Goal: Find specific page/section

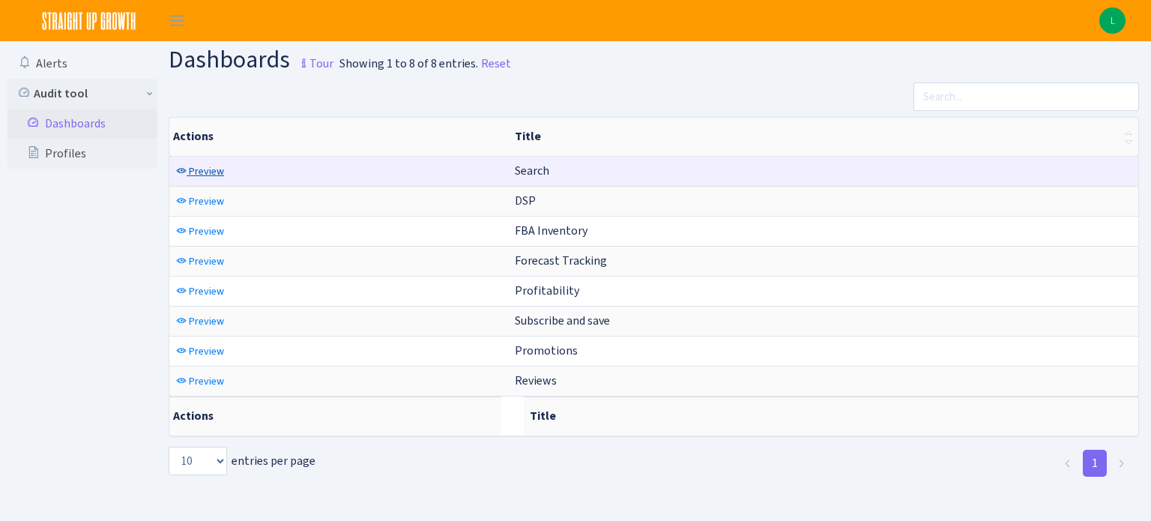
click at [193, 169] on span "Preview" at bounding box center [206, 171] width 35 height 14
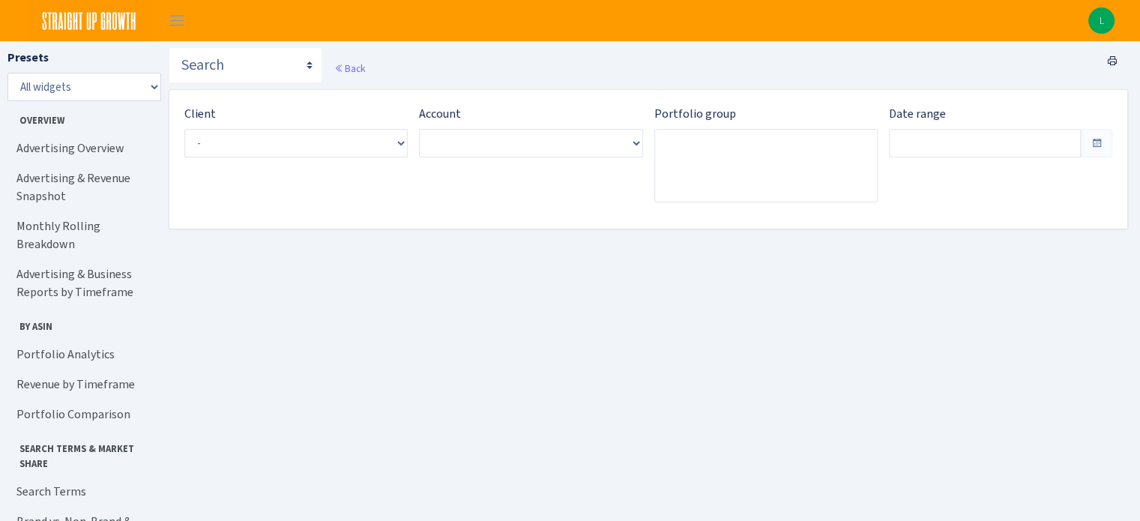
type input "[DATE] - [DATE]"
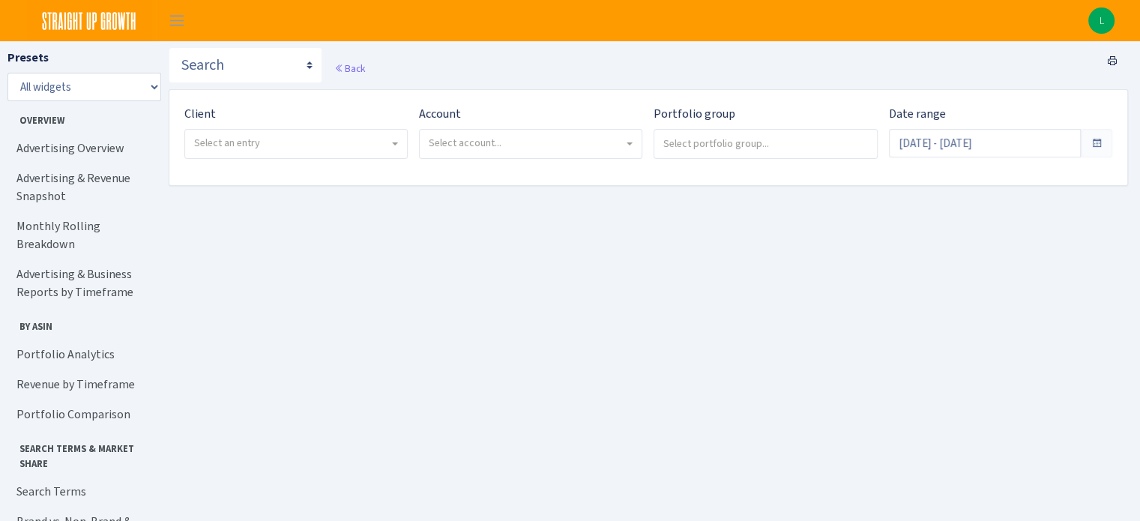
click at [206, 139] on span "Select an entry" at bounding box center [227, 143] width 66 height 14
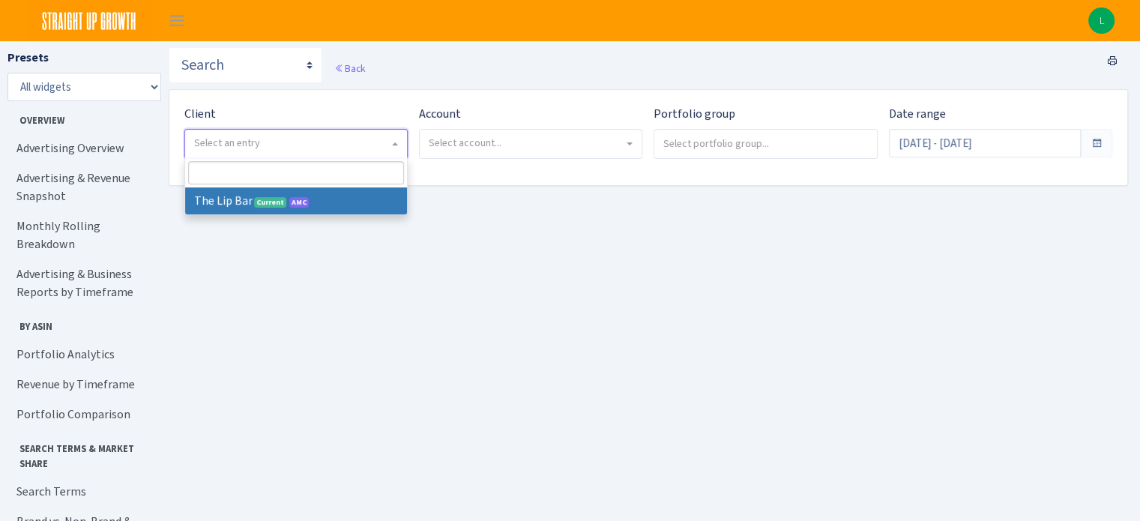
select select "387"
select select
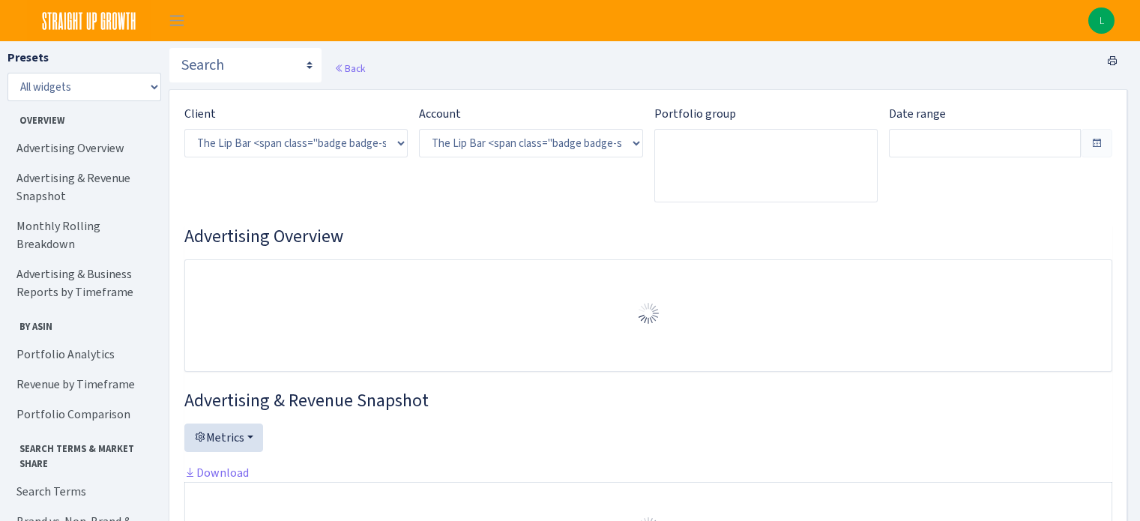
select select "2713864224225319"
type input "[DATE] - [DATE]"
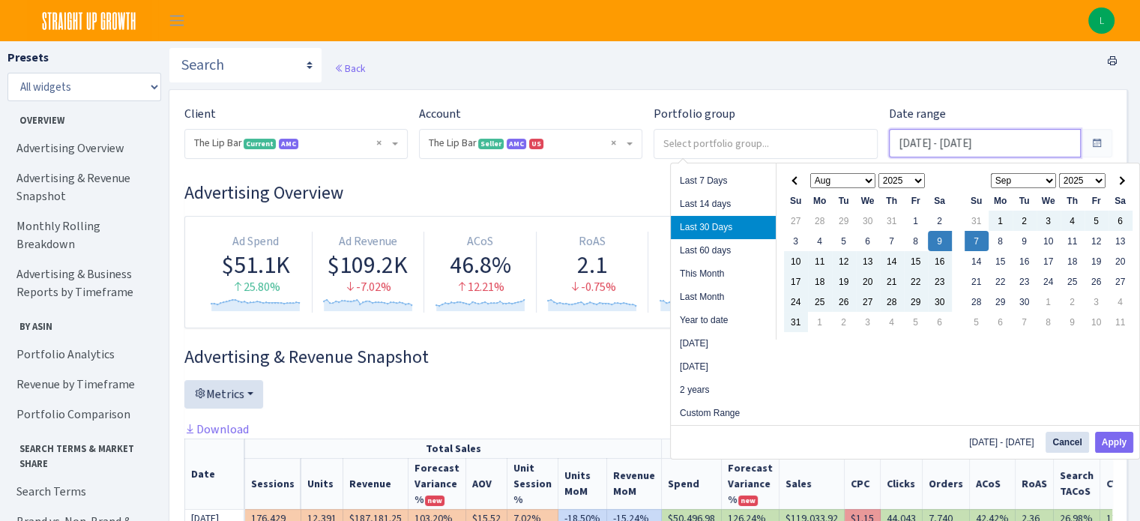
click at [920, 152] on input "[DATE] - [DATE]" at bounding box center [985, 143] width 192 height 28
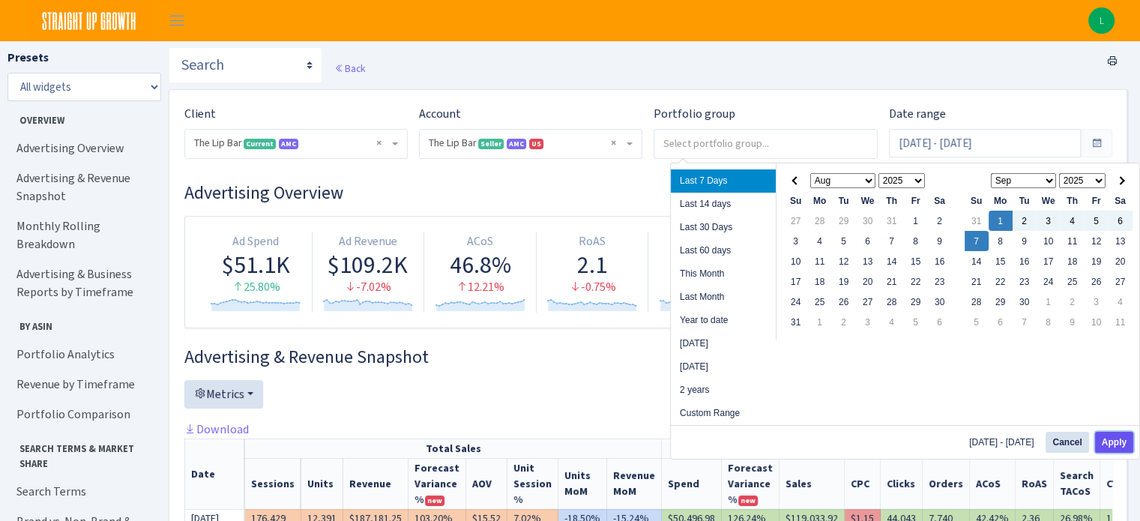
click at [1103, 437] on button "Apply" at bounding box center [1114, 442] width 38 height 21
type input "Sep 1, 2025 - Sep 7, 2025"
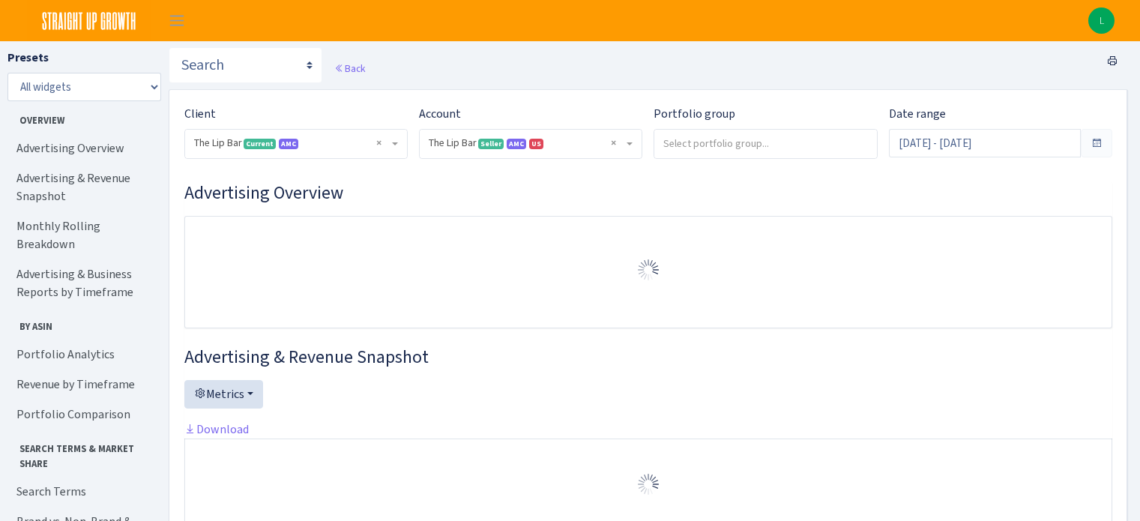
select select "2713864224225319"
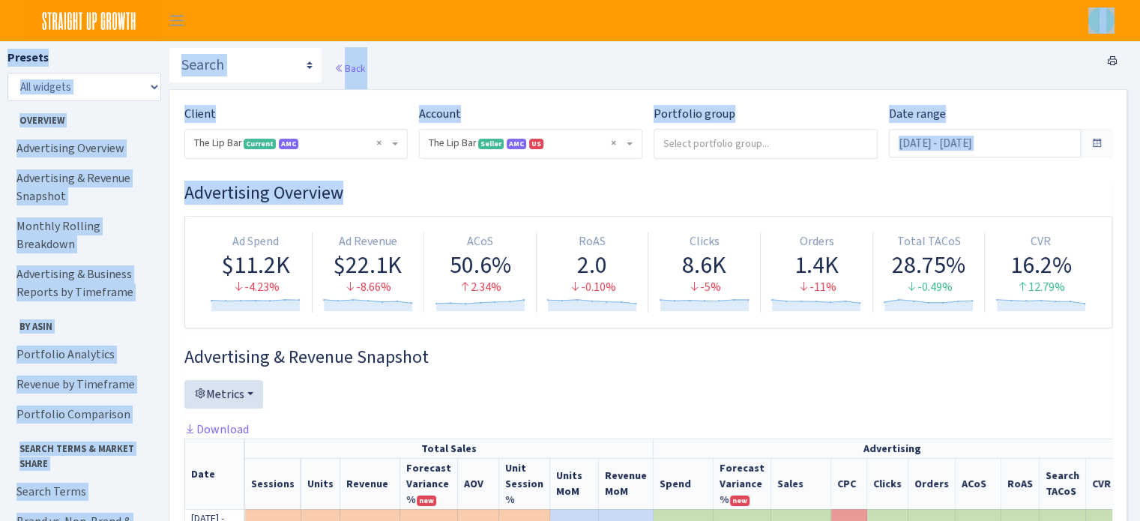
drag, startPoint x: 836, startPoint y: 173, endPoint x: 941, endPoint y: -45, distance: 242.0
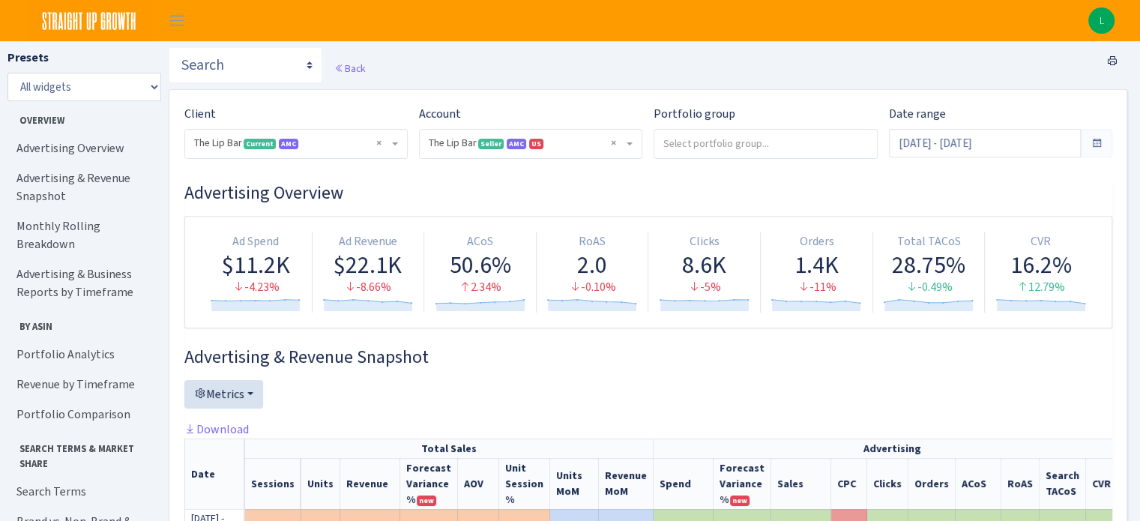
click at [781, 208] on div "Advertising Overview Ad Spend $11.2K -4.23% Created with Highstock 6.2.0 Ad Rev…" at bounding box center [648, 255] width 928 height 146
click at [240, 60] on select "Search DSP FBA Inventory Forecast Tracking Profitability Subscribe and save Pro…" at bounding box center [246, 65] width 154 height 36
select select "https://straightupgrowth.com/admin/dashboard/17/show"
click at [169, 47] on select "Search DSP FBA Inventory Forecast Tracking Profitability Subscribe and save Pro…" at bounding box center [246, 65] width 154 height 36
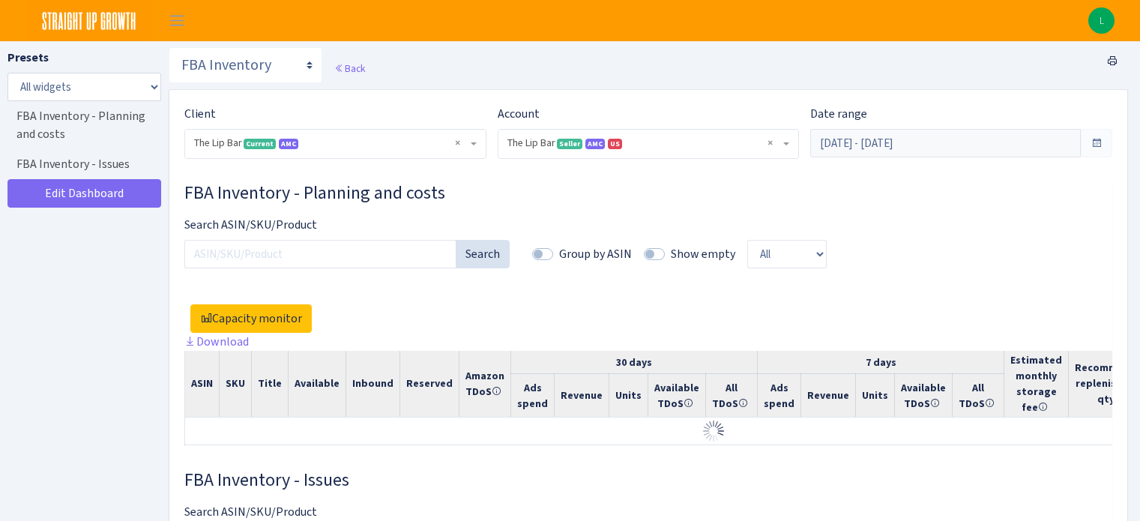
select select "2713864224225319"
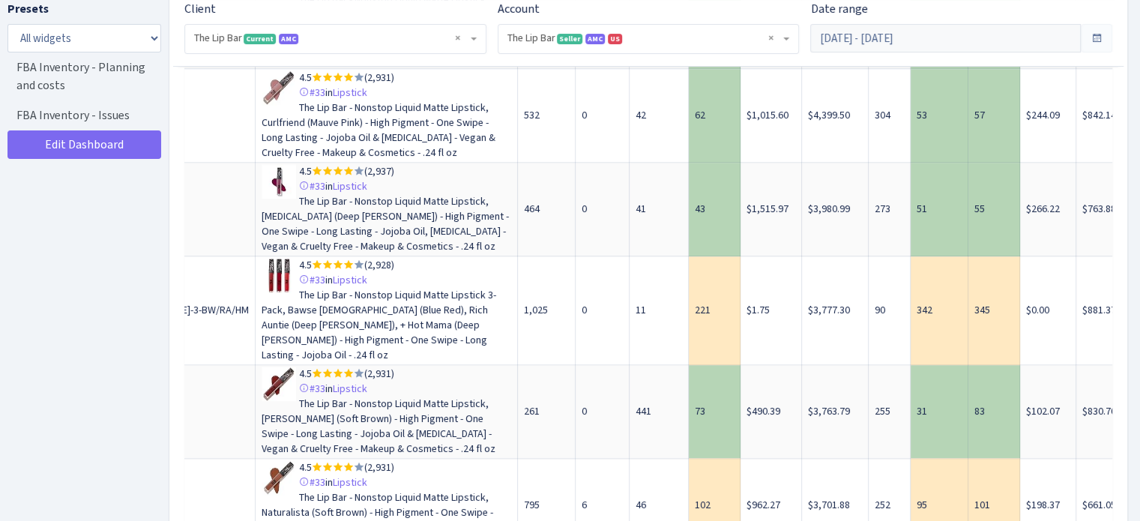
scroll to position [1476, 0]
